Goal: Find specific page/section: Find specific page/section

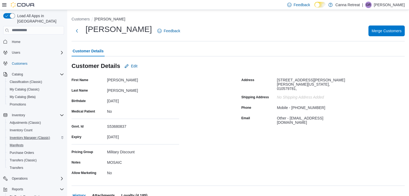
click at [37, 135] on div "Adjustments (Classic) Inventory Count Inventory Manager (Classic) Manifests Pur…" at bounding box center [35, 145] width 61 height 53
click at [37, 135] on span "Inventory Manager (Classic)" at bounding box center [30, 138] width 40 height 6
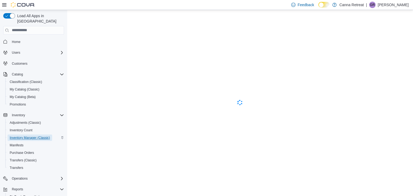
click at [47, 136] on span "Inventory Manager (Classic)" at bounding box center [30, 138] width 40 height 4
click at [27, 38] on span "Home" at bounding box center [37, 41] width 54 height 7
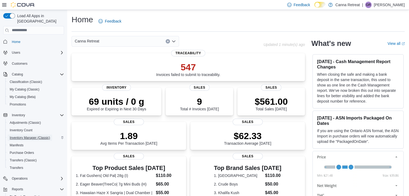
click at [35, 136] on span "Inventory Manager (Classic)" at bounding box center [30, 138] width 40 height 4
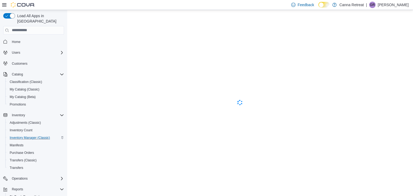
click at [380, 2] on div "| GR Gustavo Ramos" at bounding box center [387, 5] width 43 height 6
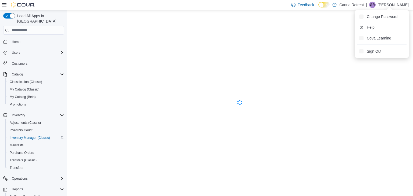
click at [380, 2] on div "| GR Gustavo Ramos" at bounding box center [387, 5] width 43 height 6
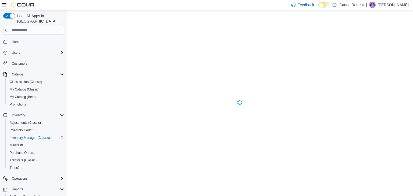
click at [376, 5] on div "GR" at bounding box center [372, 5] width 6 height 6
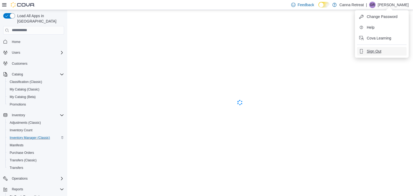
click at [380, 49] on span "Sign Out" at bounding box center [374, 51] width 15 height 5
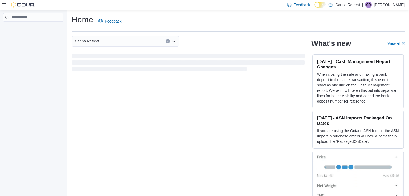
click at [3, 6] on icon at bounding box center [4, 5] width 4 height 4
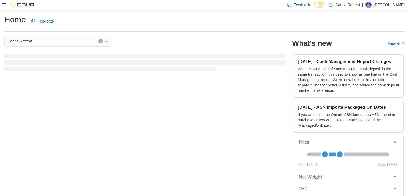
click at [3, 5] on icon at bounding box center [4, 4] width 4 height 3
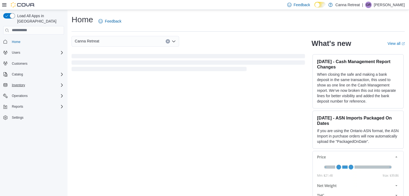
click at [28, 83] on button "Inventory" at bounding box center [33, 86] width 65 height 8
click at [41, 82] on div "Inventory" at bounding box center [37, 85] width 54 height 6
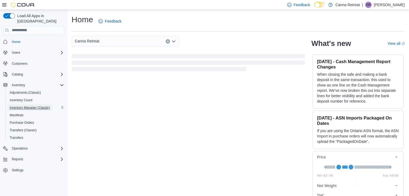
click at [47, 106] on span "Inventory Manager (Classic)" at bounding box center [30, 108] width 40 height 4
